Goal: Information Seeking & Learning: Find specific fact

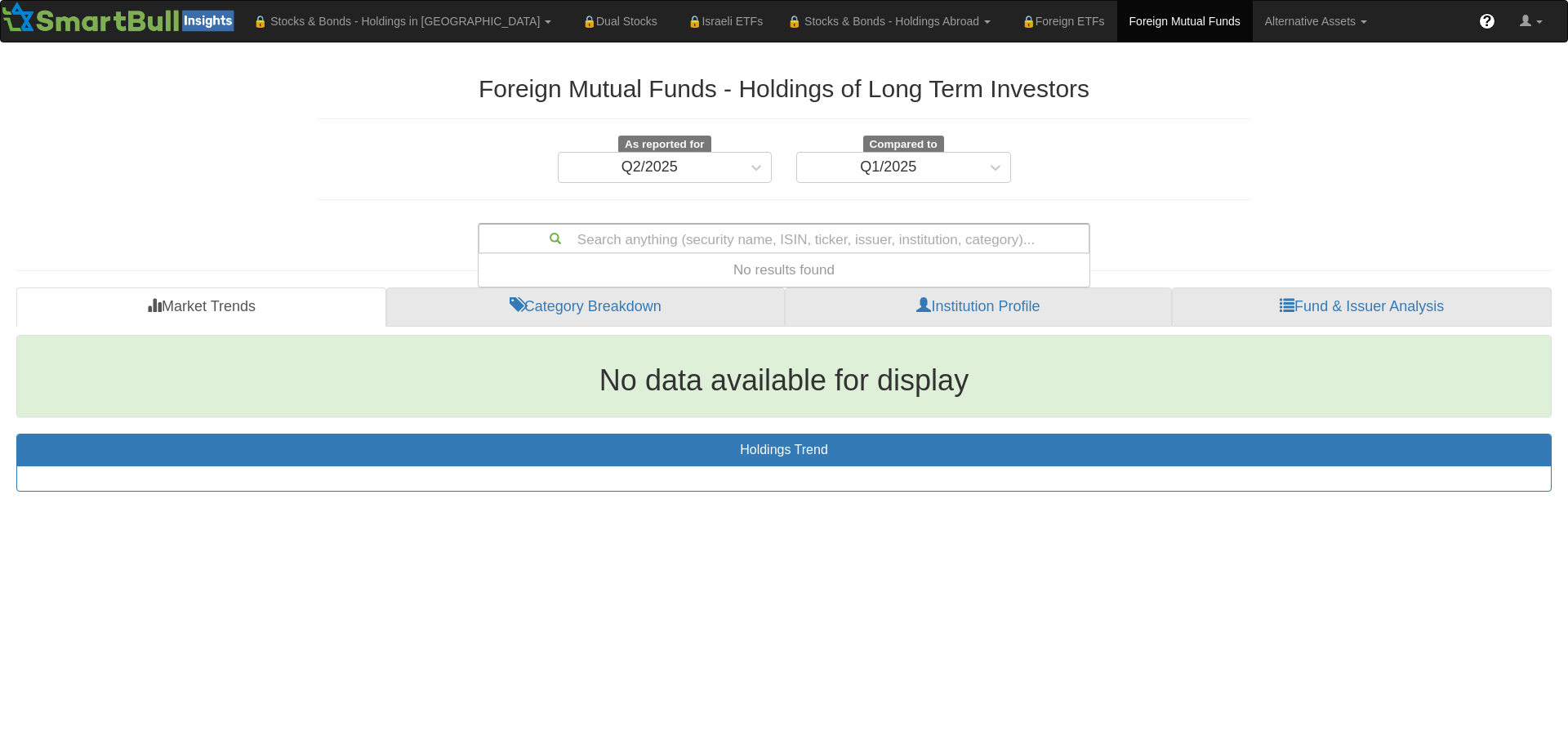
click at [720, 232] on div "Search anything (security name, ISIN, ticker, issuer, institution, category)..." at bounding box center [783, 238] width 609 height 28
click at [719, 236] on div "Search anything (security name, ISIN, ticker, issuer, institution, category)..." at bounding box center [783, 238] width 609 height 28
type input "menora"
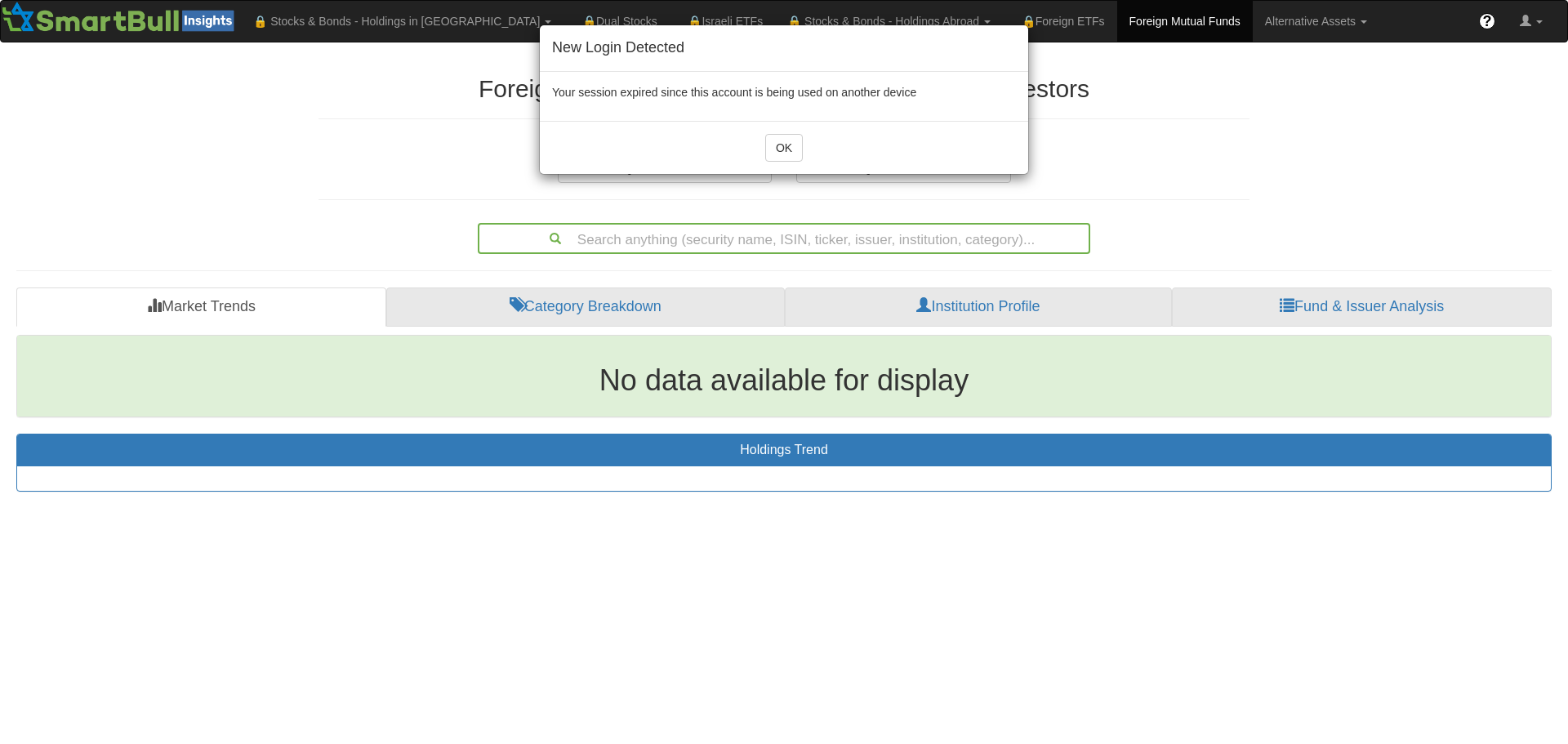
click at [720, 234] on div "New Login Detected Your session expired since this account is being used on ano…" at bounding box center [784, 372] width 1568 height 744
click at [789, 150] on button "OK" at bounding box center [784, 148] width 38 height 28
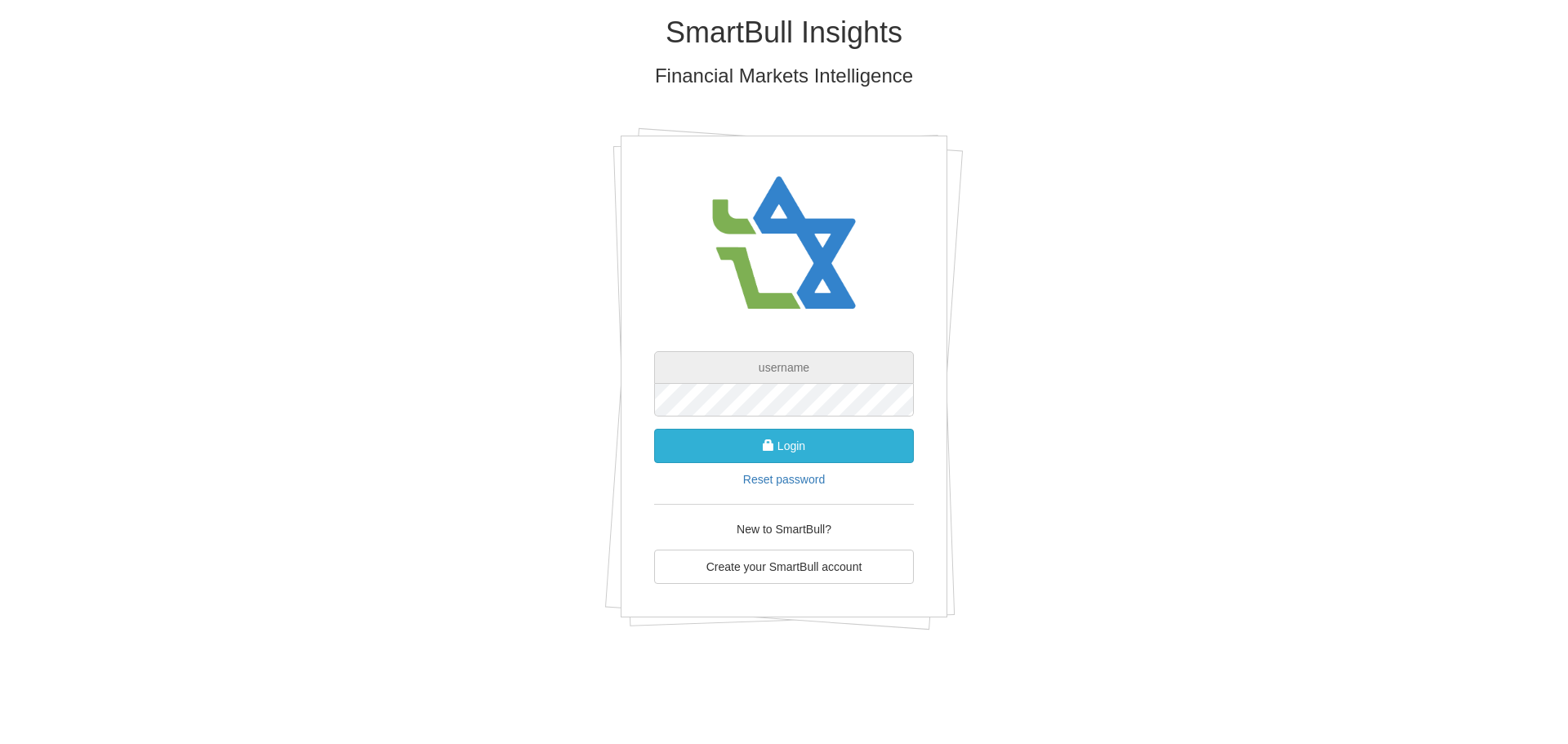
type input "[PERSON_NAME][EMAIL_ADDRESS][PERSON_NAME][DOMAIN_NAME]"
click at [798, 452] on button "Login" at bounding box center [783, 445] width 259 height 35
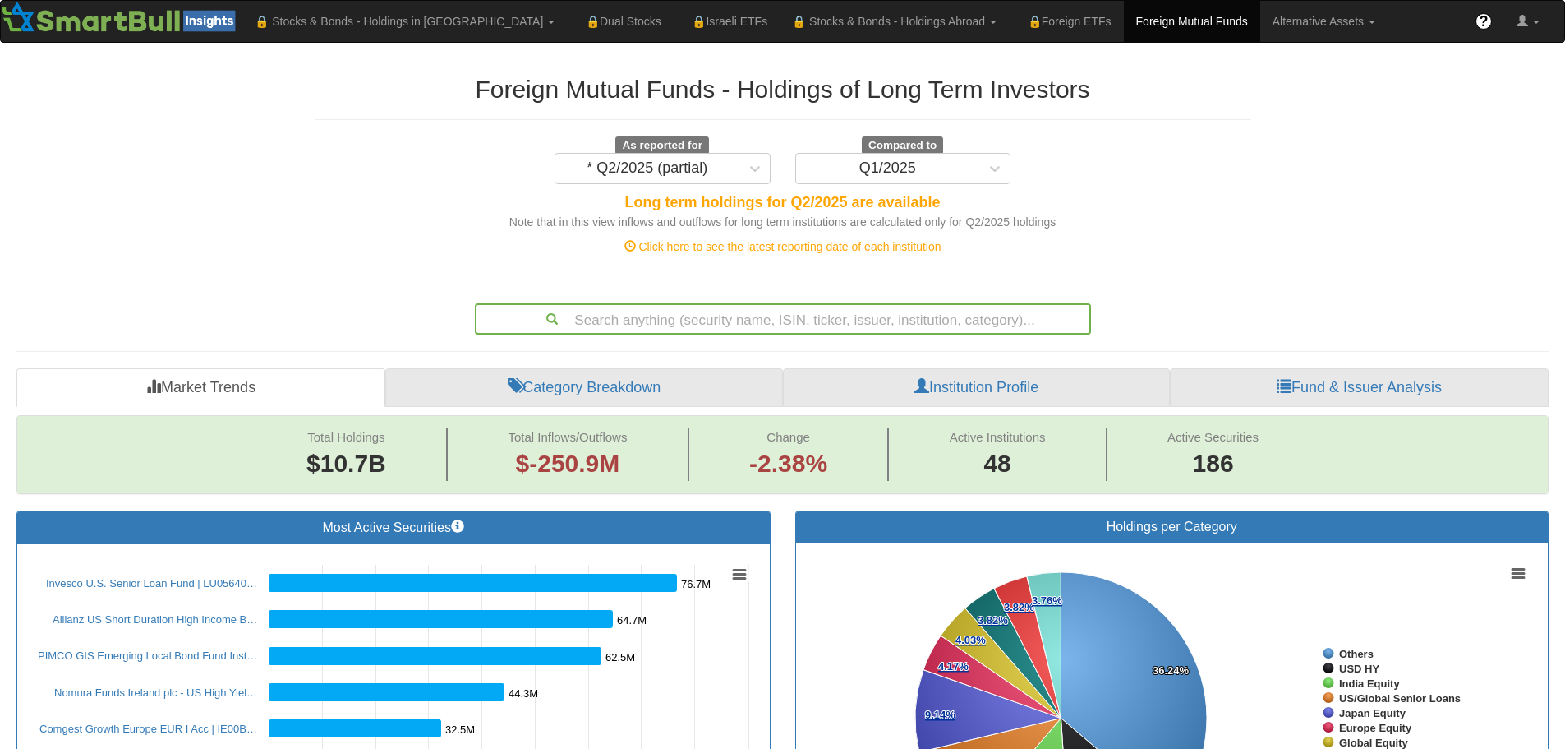
click at [737, 316] on div "Search anything (security name, ISIN, ticker, issuer, institution, category)..." at bounding box center [783, 319] width 613 height 28
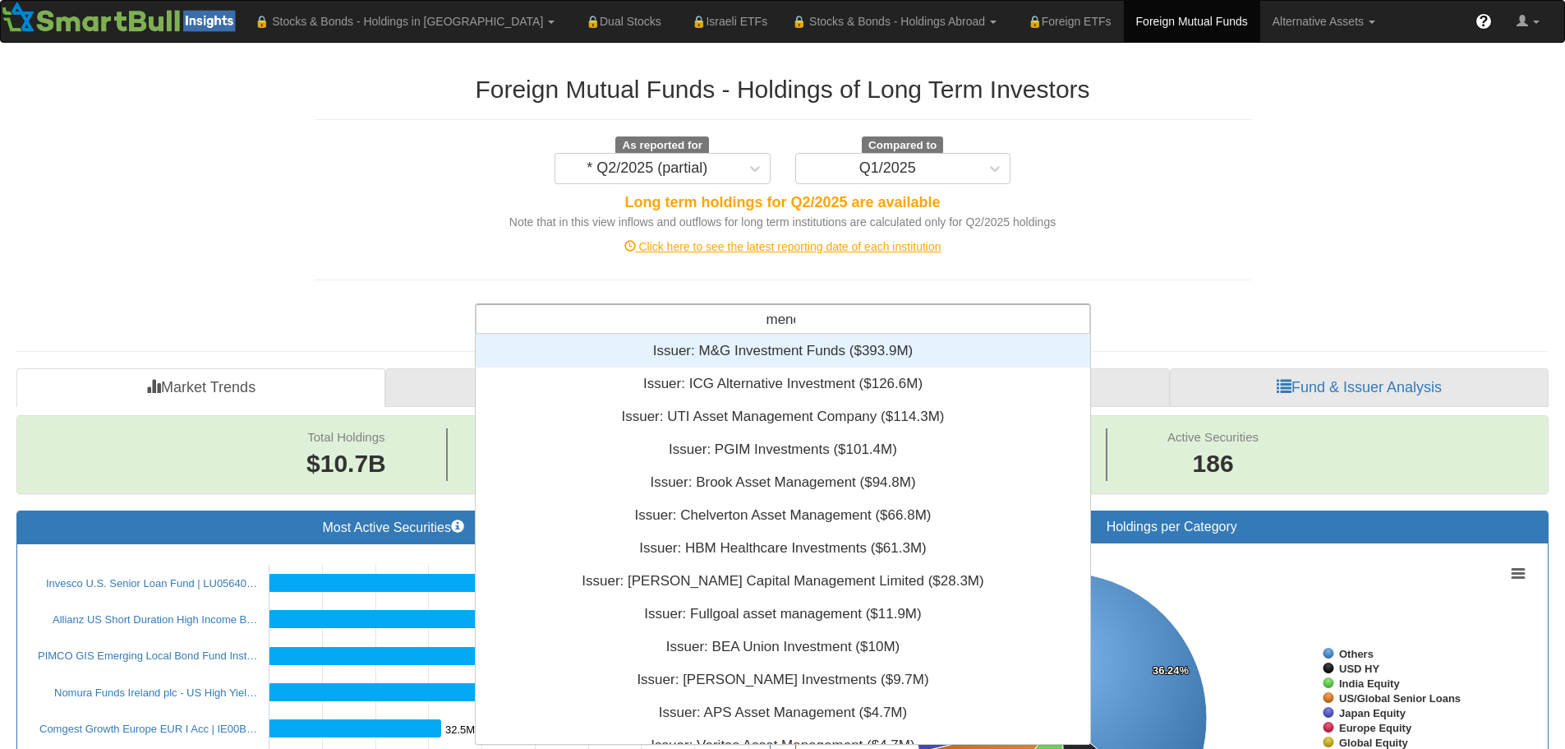
scroll to position [53, 602]
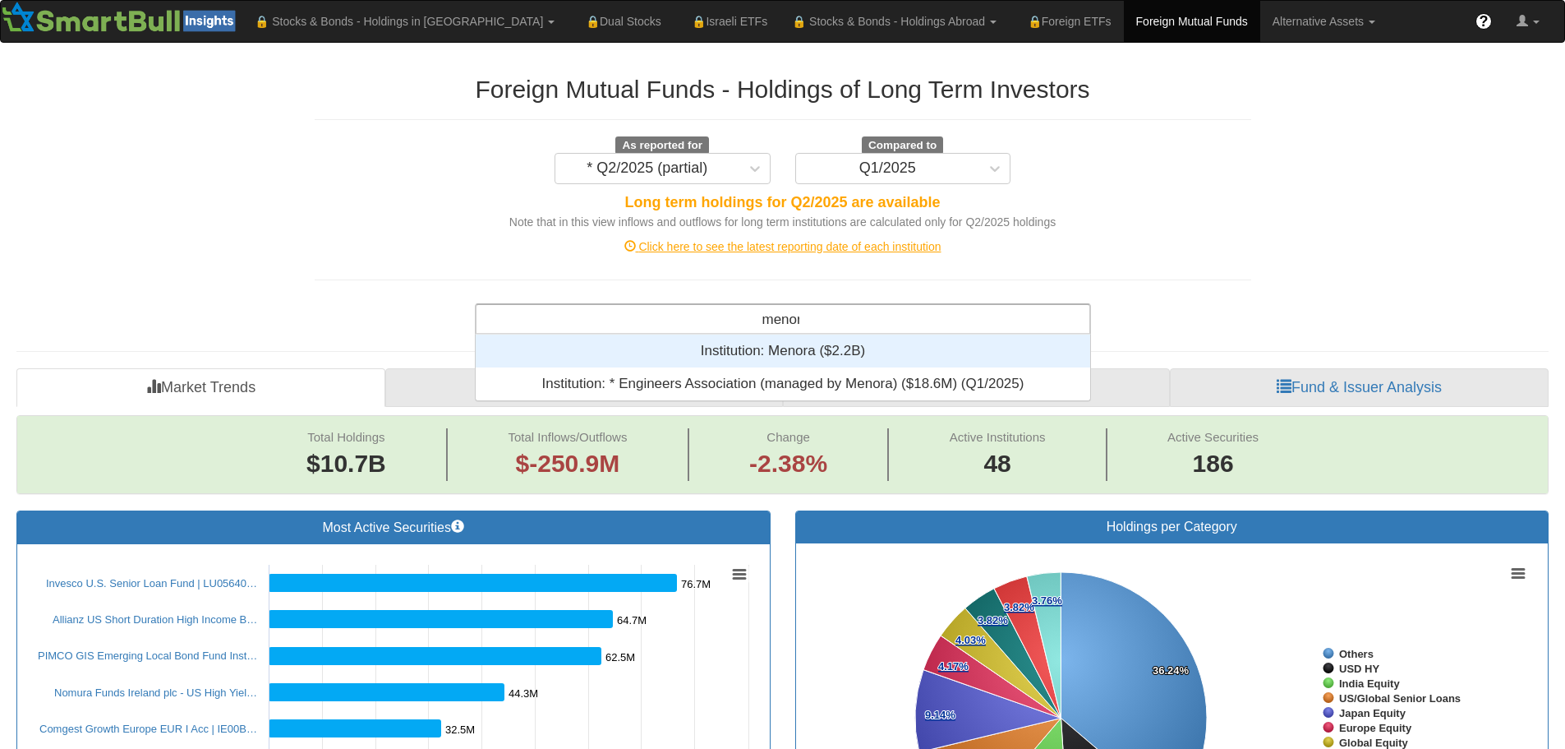
type input "menora"
click at [838, 345] on div "Institution: ‎Menora ‎($2.2B)‏" at bounding box center [783, 350] width 615 height 33
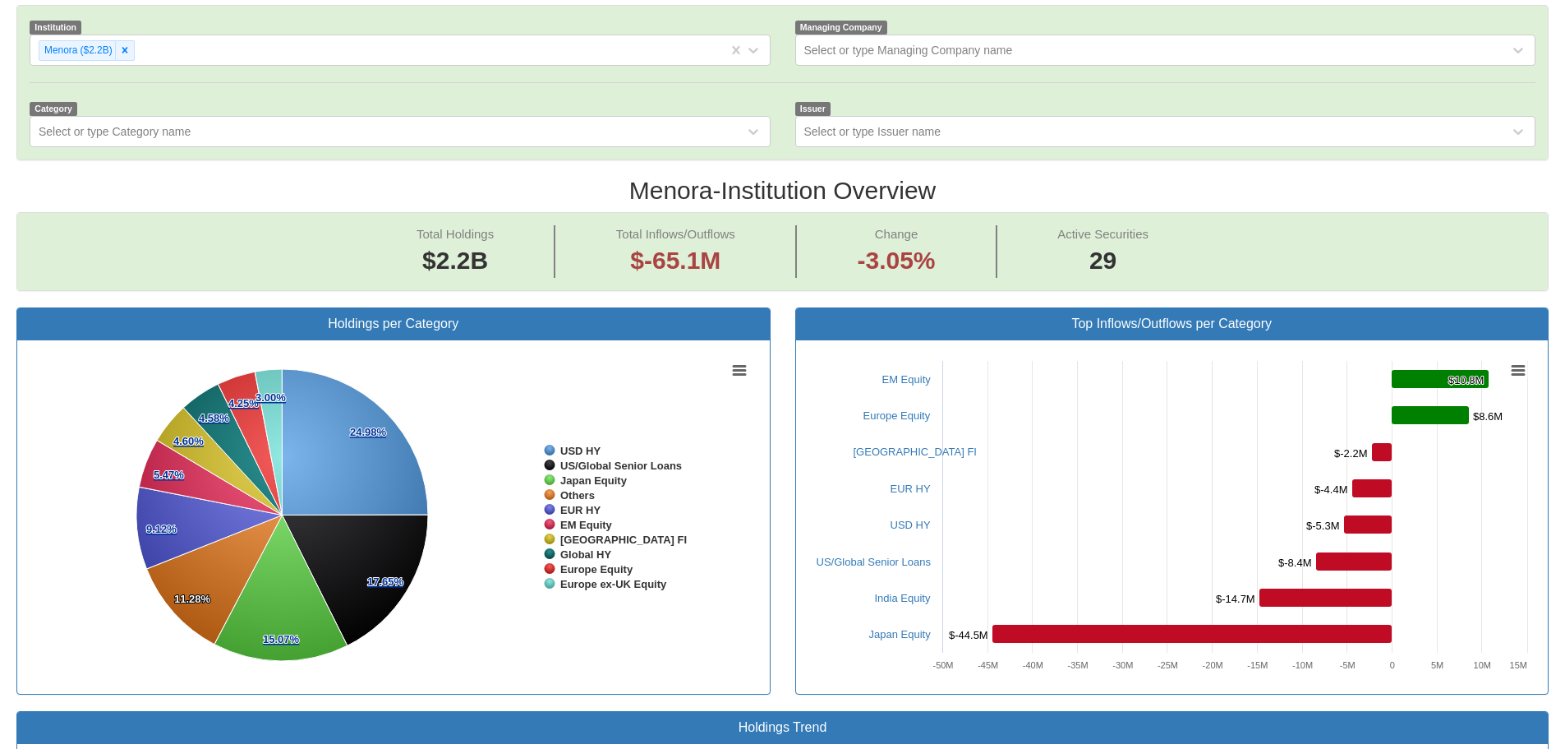
scroll to position [411, 0]
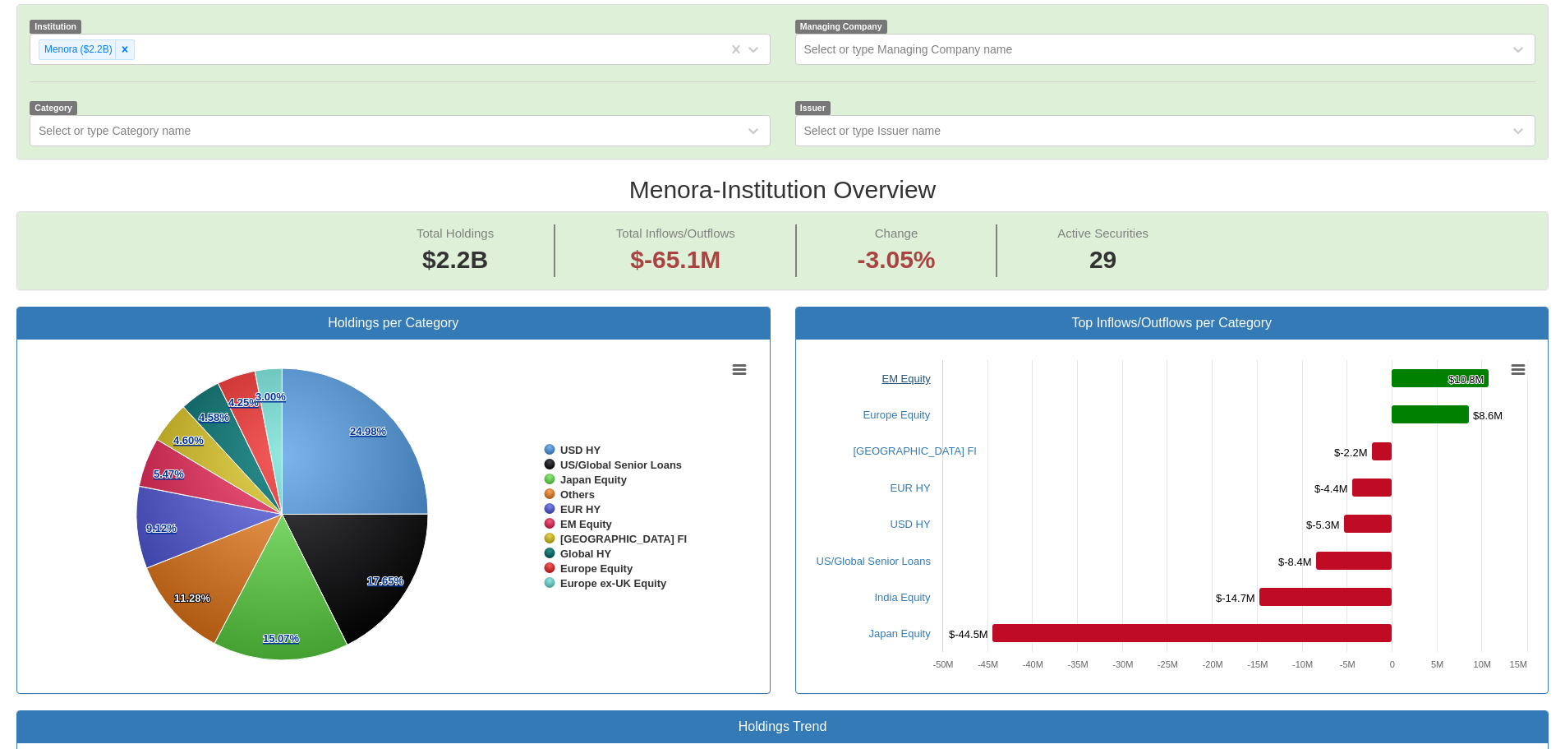
click at [910, 380] on link "EM Equity" at bounding box center [907, 378] width 48 height 12
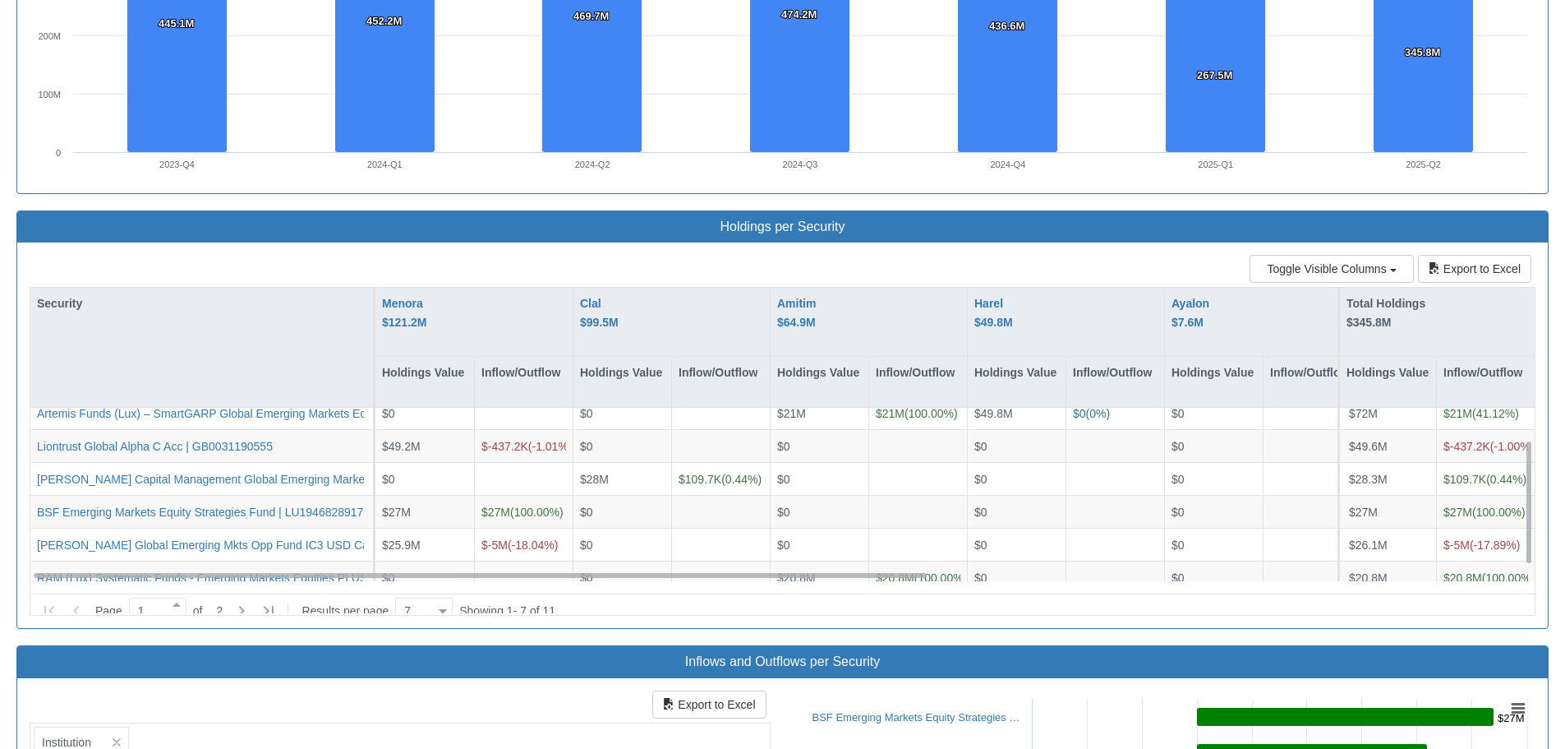
scroll to position [57, 0]
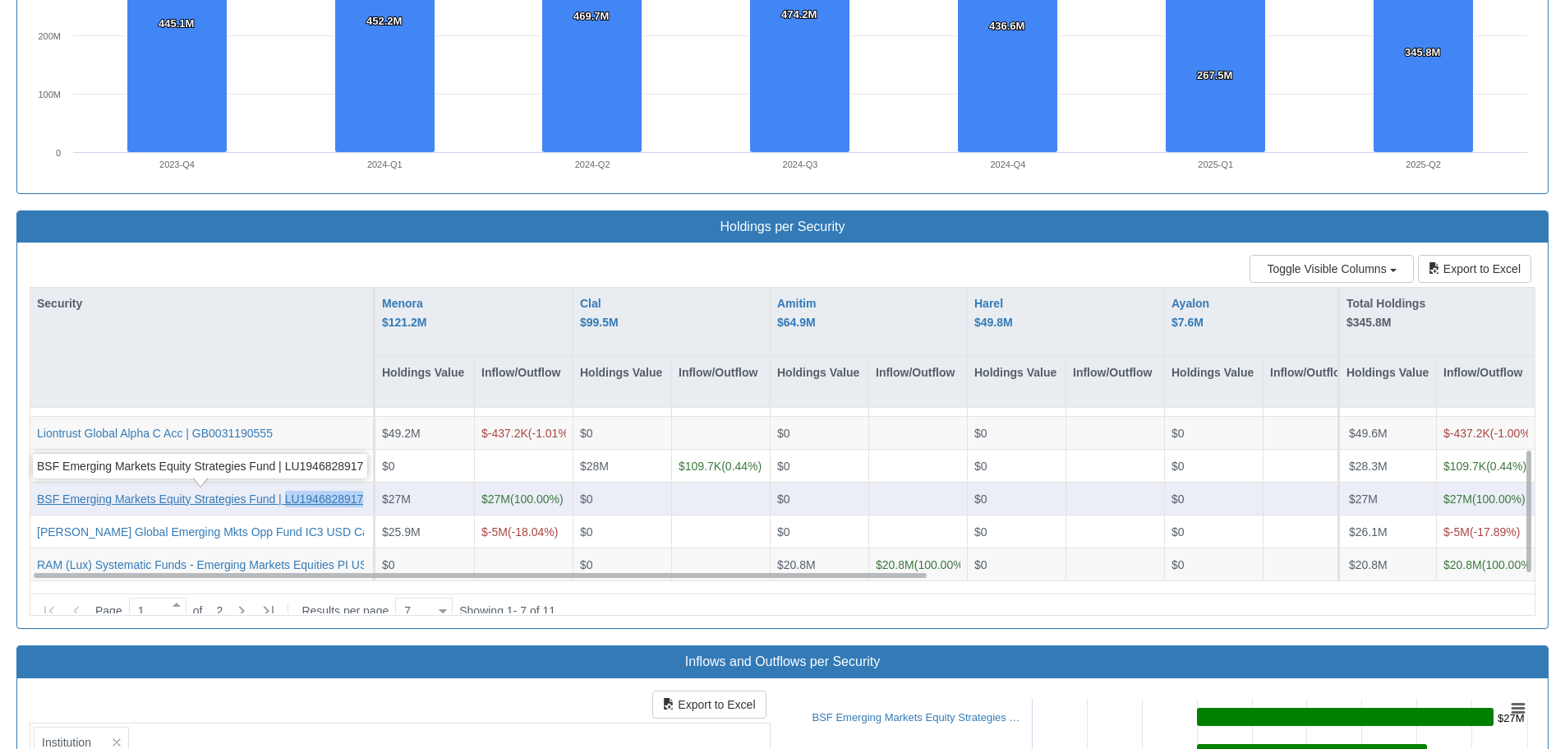
drag, startPoint x: 369, startPoint y: 498, endPoint x: 285, endPoint y: 500, distance: 83.8
click at [285, 500] on div "BSF Emerging Markets Equity Strategies Fund | LU1946828917" at bounding box center [202, 498] width 345 height 33
copy div "LU1946828917"
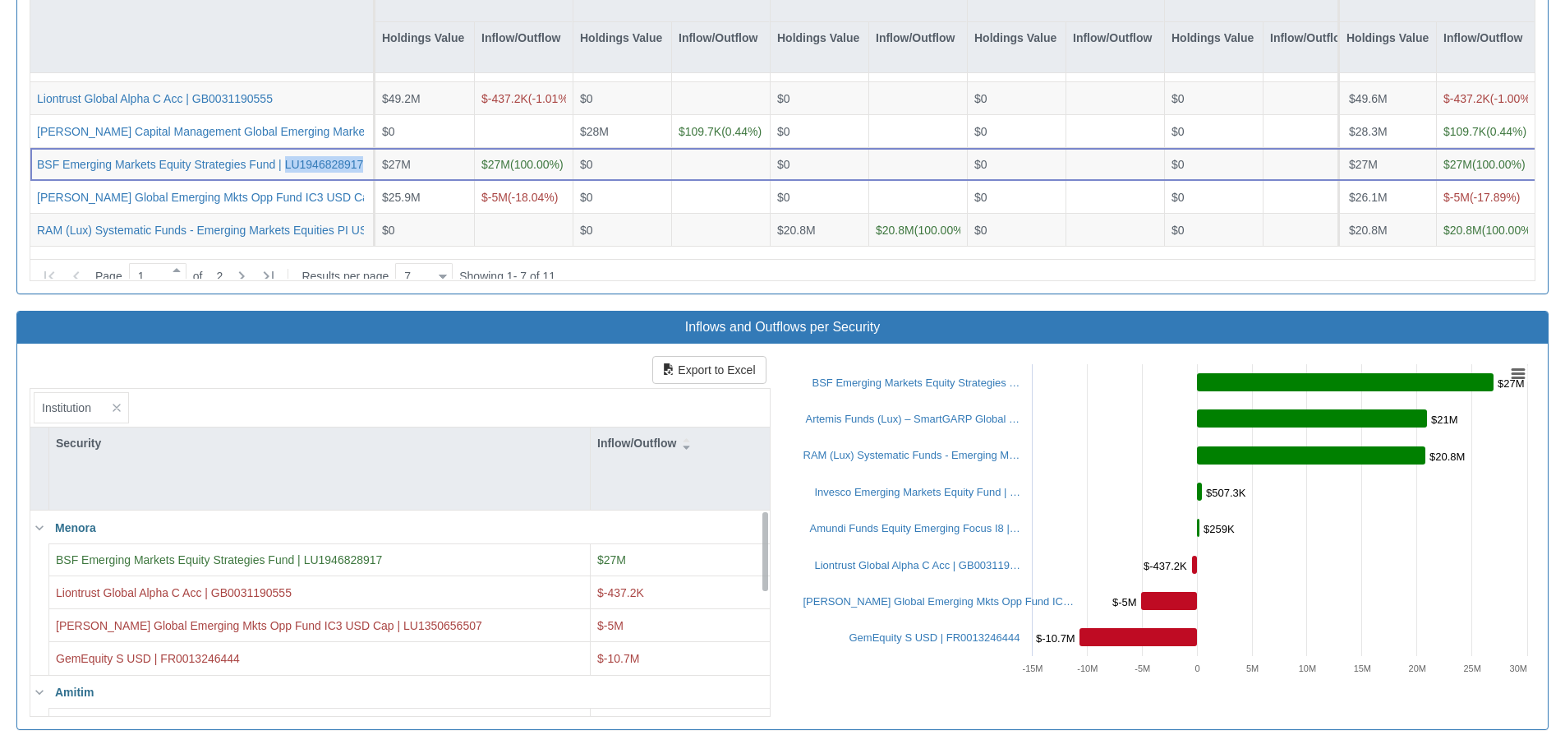
scroll to position [1569, 0]
